Goal: Information Seeking & Learning: Learn about a topic

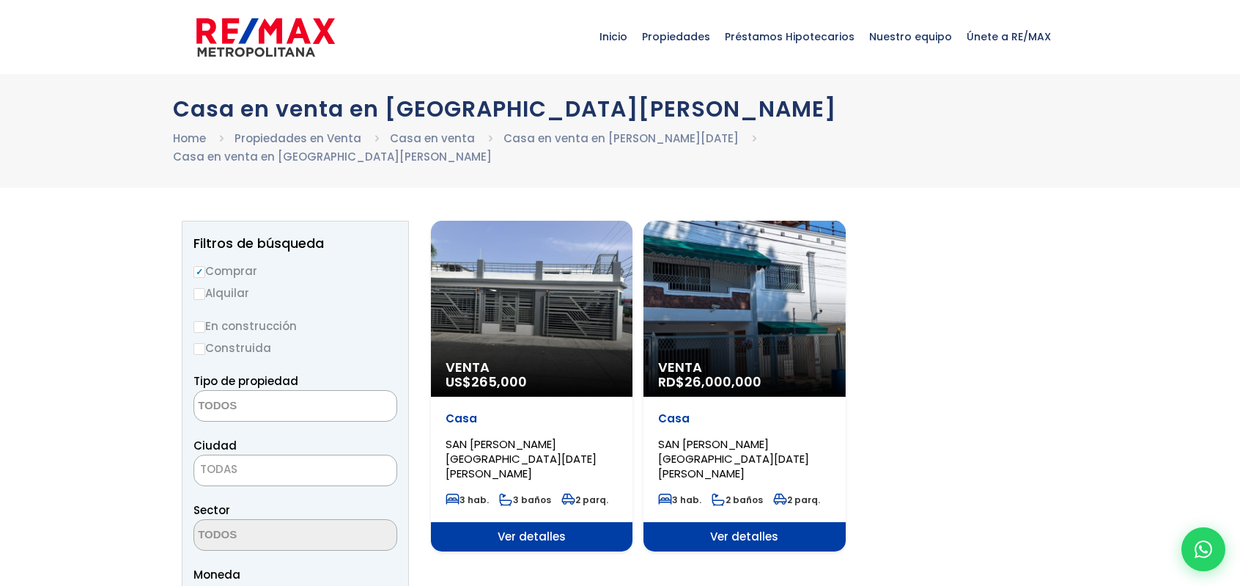
select select
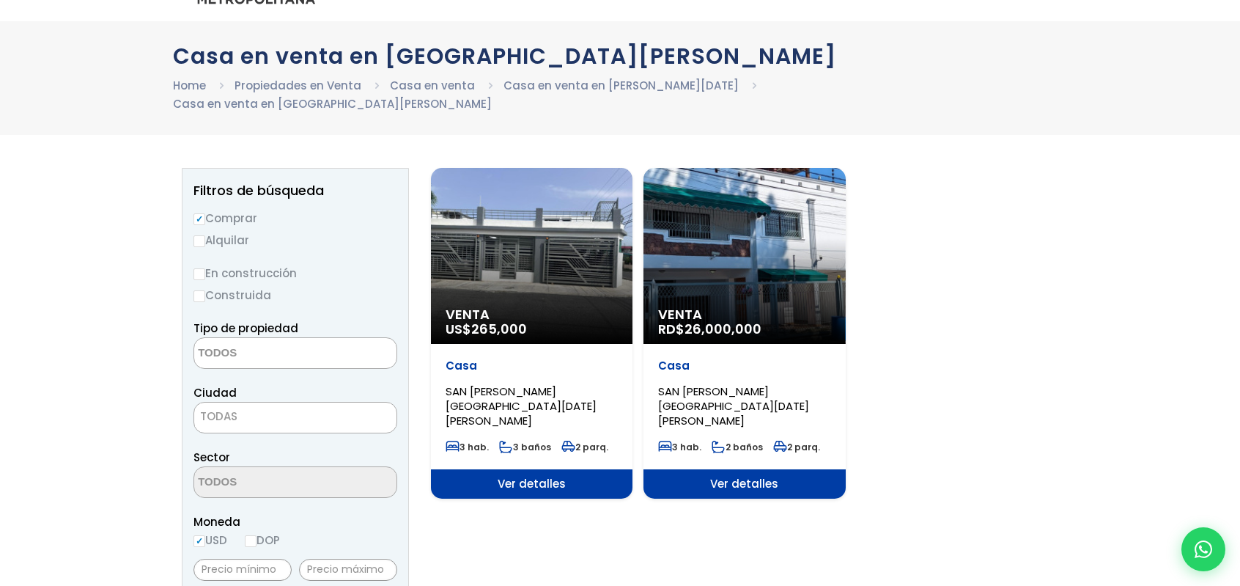
scroll to position [73, 0]
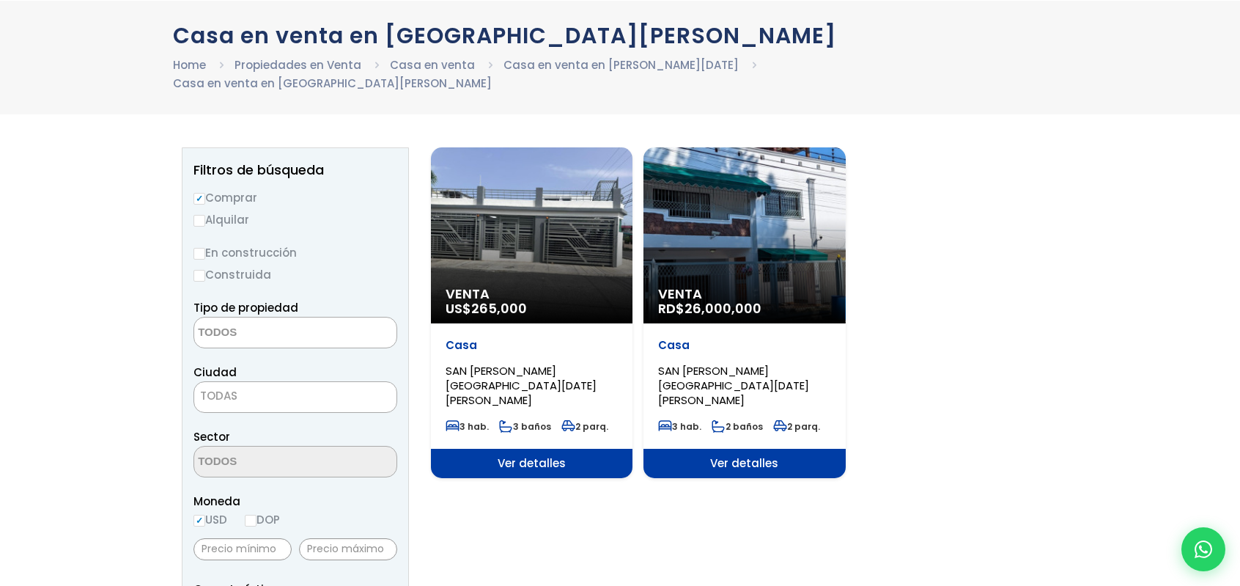
click at [632, 449] on span "Ver detalles" at bounding box center [532, 463] width 202 height 29
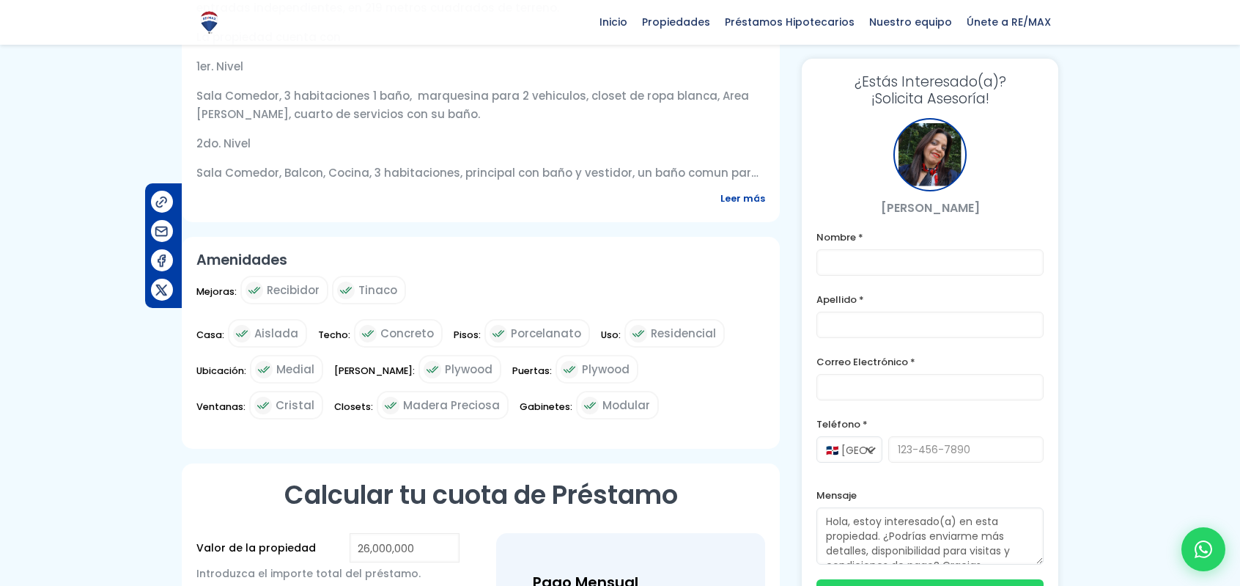
scroll to position [684, 0]
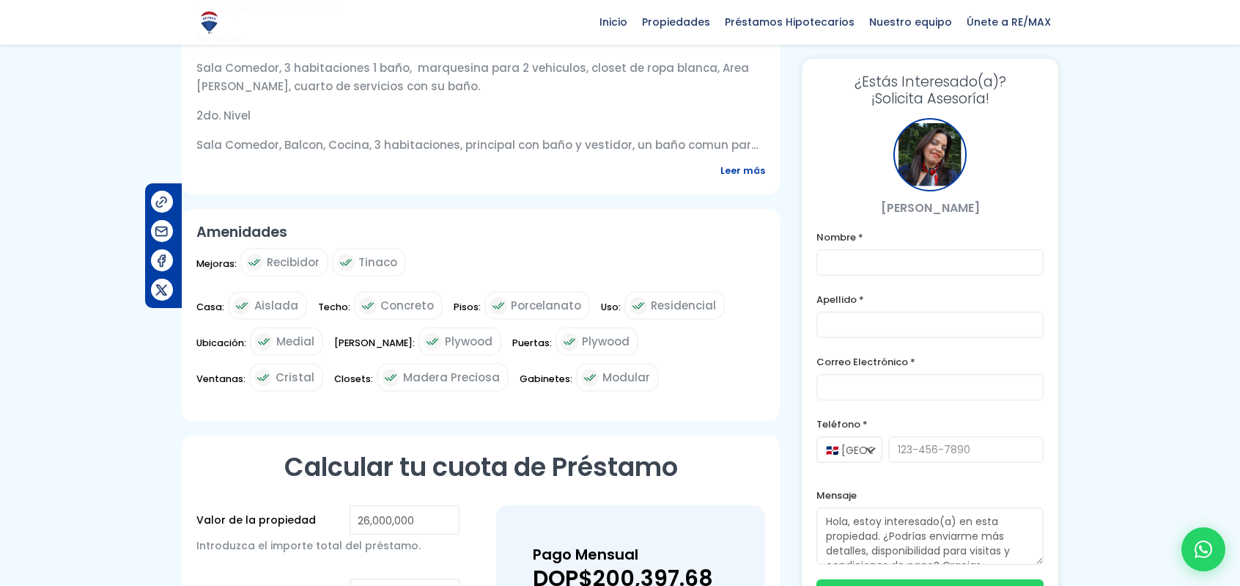
click at [744, 161] on span "Leer más" at bounding box center [742, 170] width 45 height 18
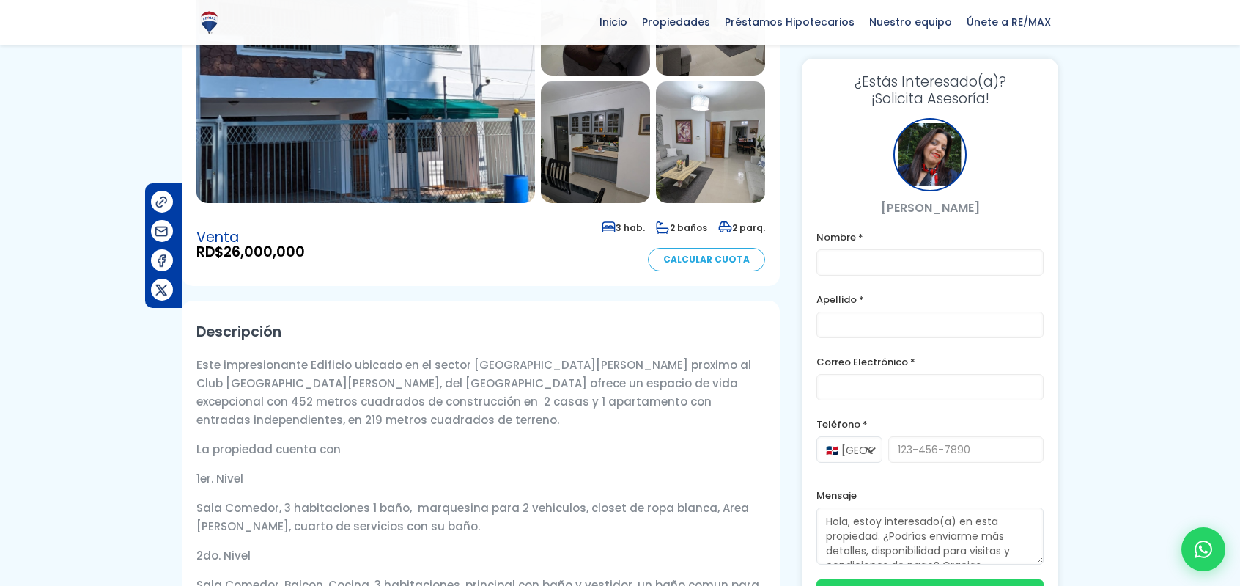
scroll to position [220, 0]
